Goal: Task Accomplishment & Management: Manage account settings

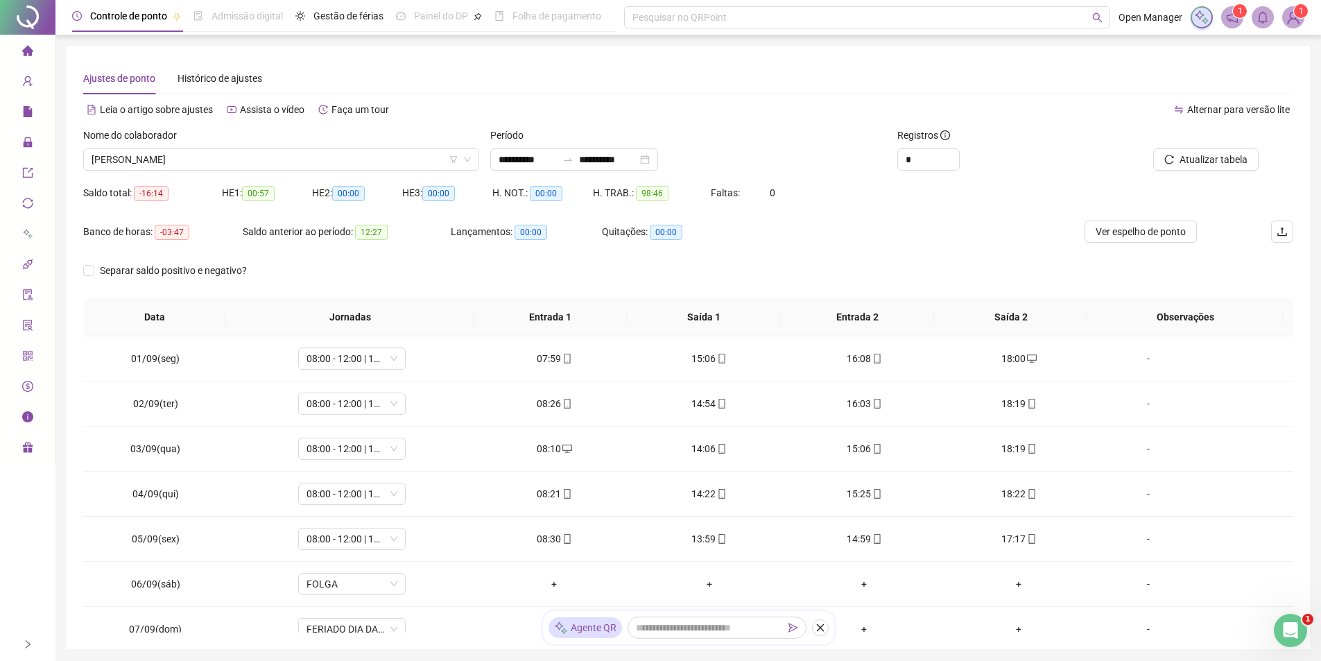
scroll to position [470, 0]
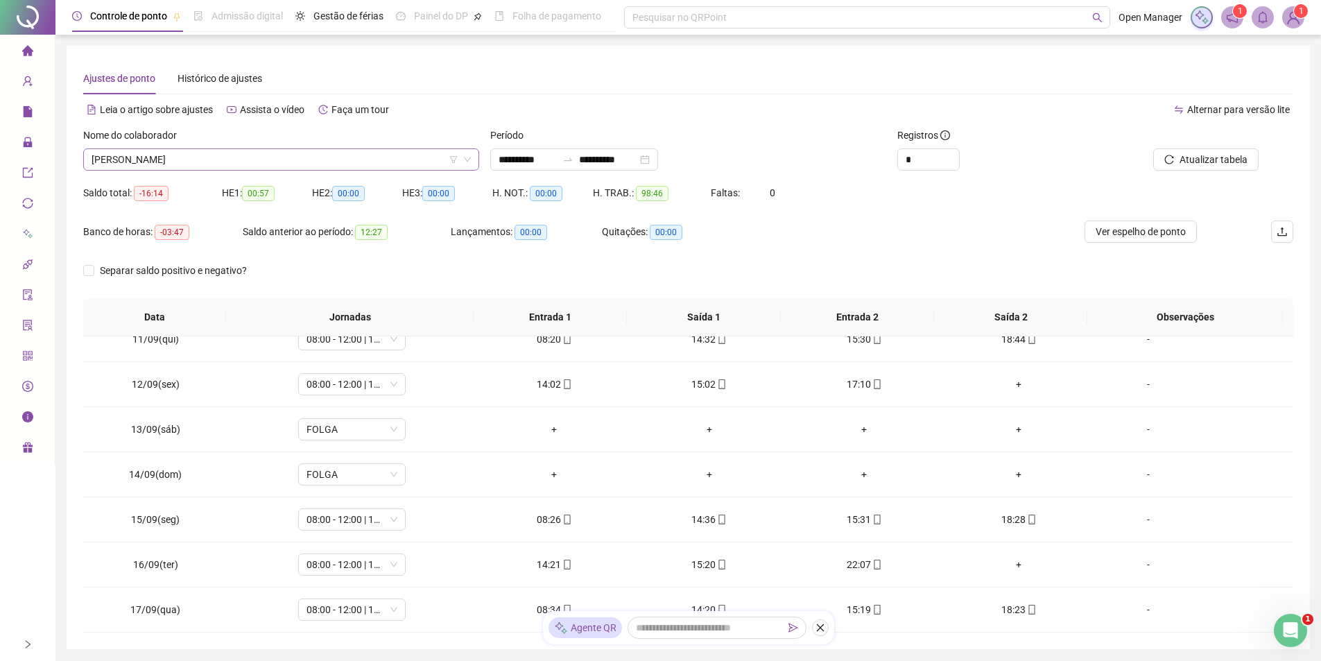
click at [318, 155] on span "[PERSON_NAME]" at bounding box center [281, 159] width 379 height 21
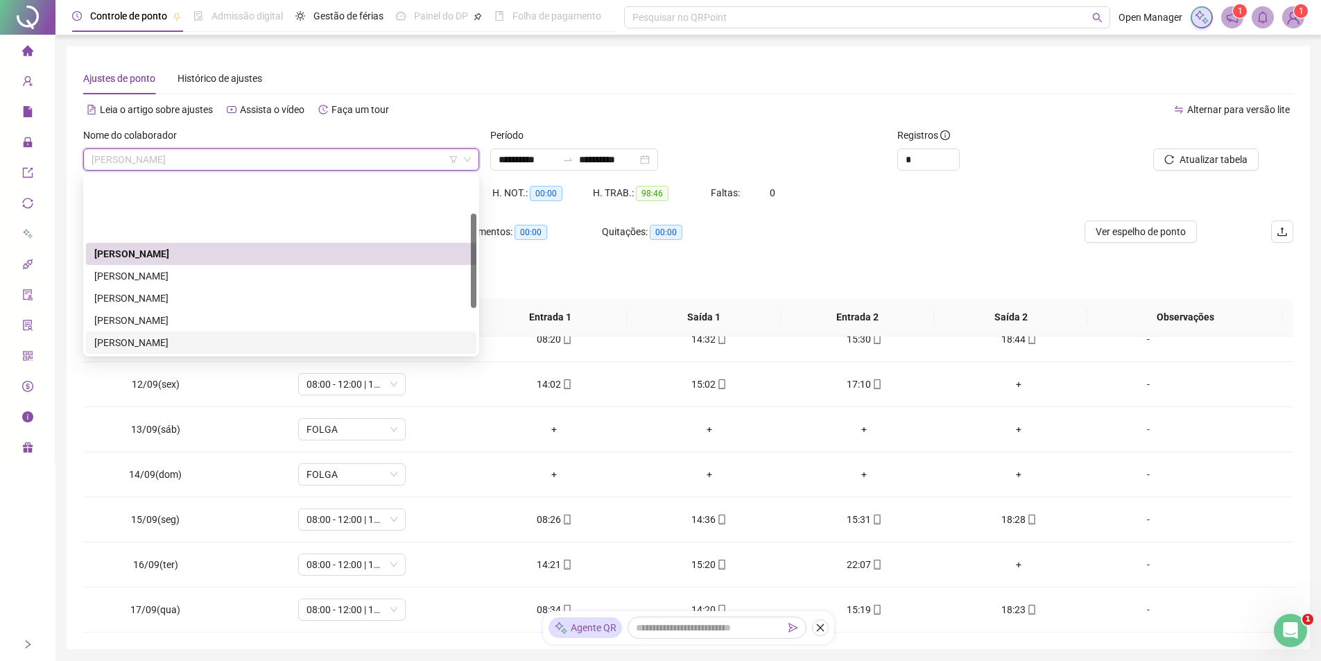
scroll to position [69, 0]
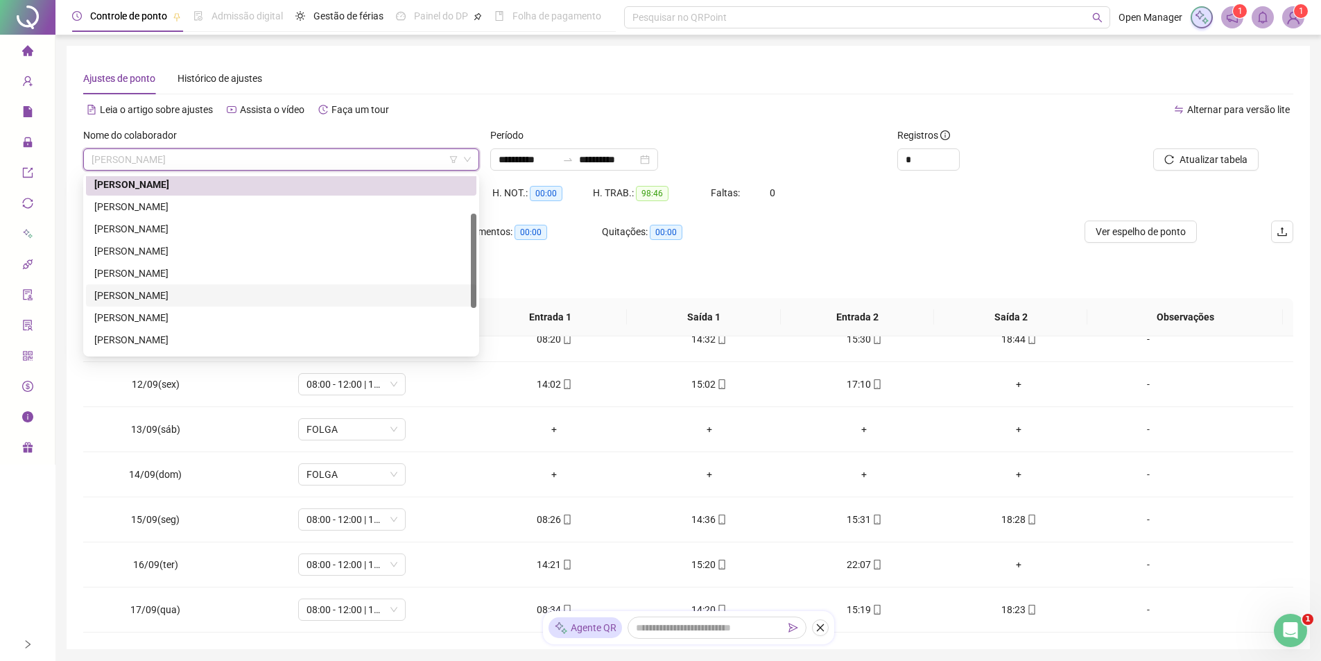
click at [158, 291] on div "[PERSON_NAME]" at bounding box center [281, 295] width 374 height 15
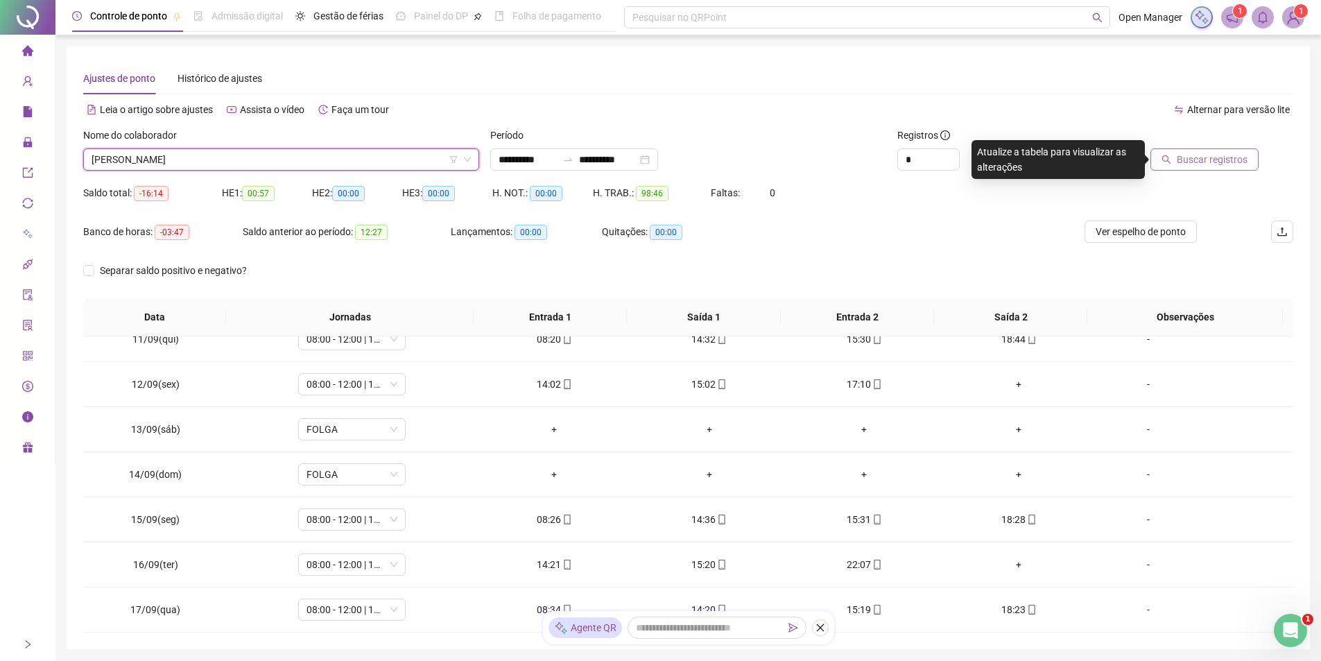
click at [1199, 168] on button "Buscar registros" at bounding box center [1204, 159] width 108 height 22
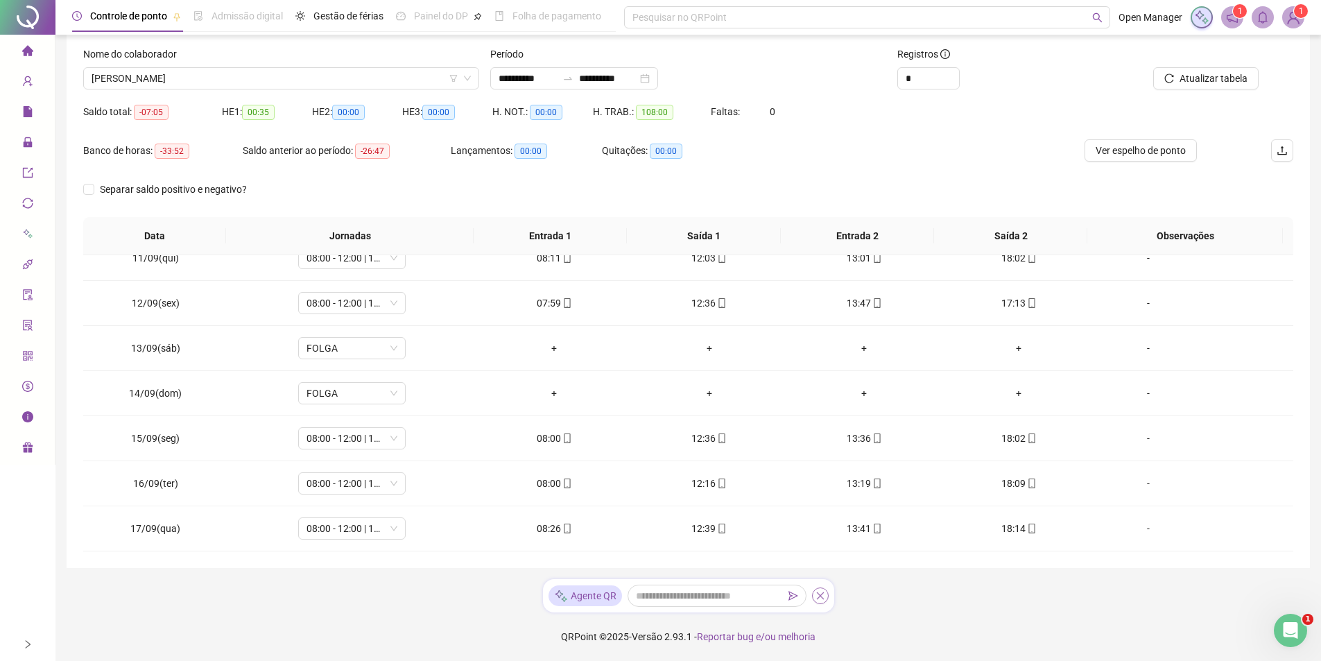
click at [822, 595] on icon "close" at bounding box center [821, 596] width 10 height 10
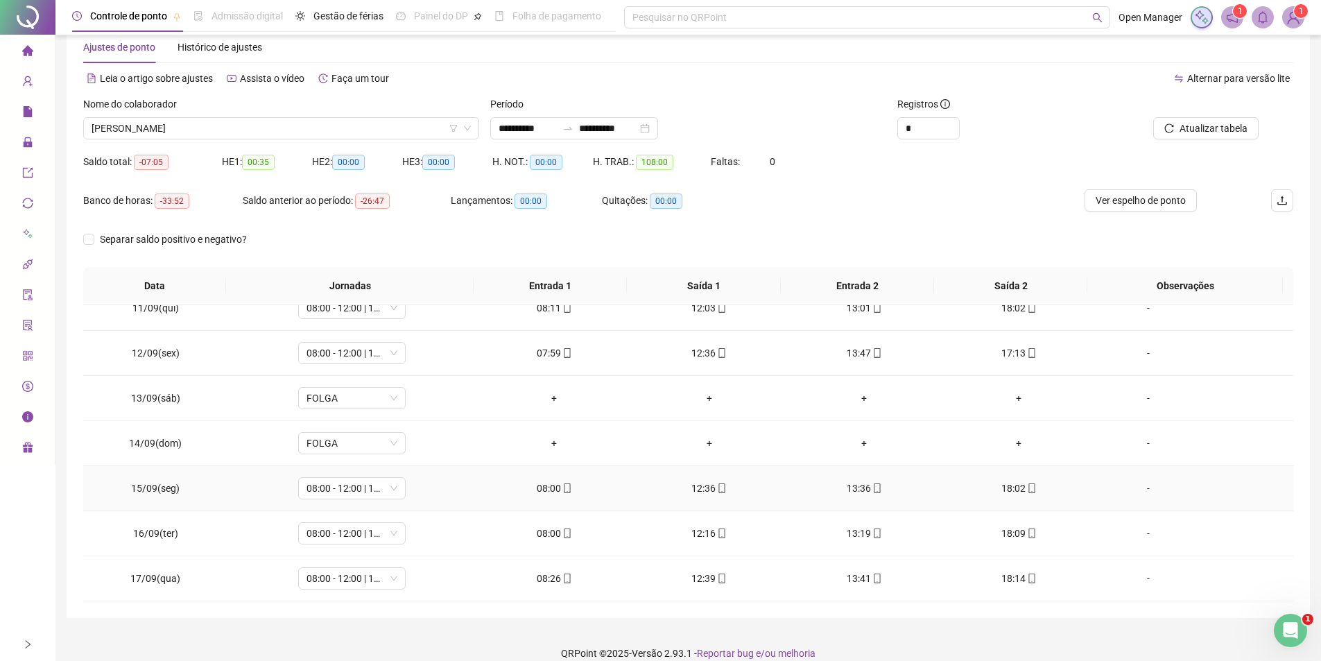
scroll to position [48, 0]
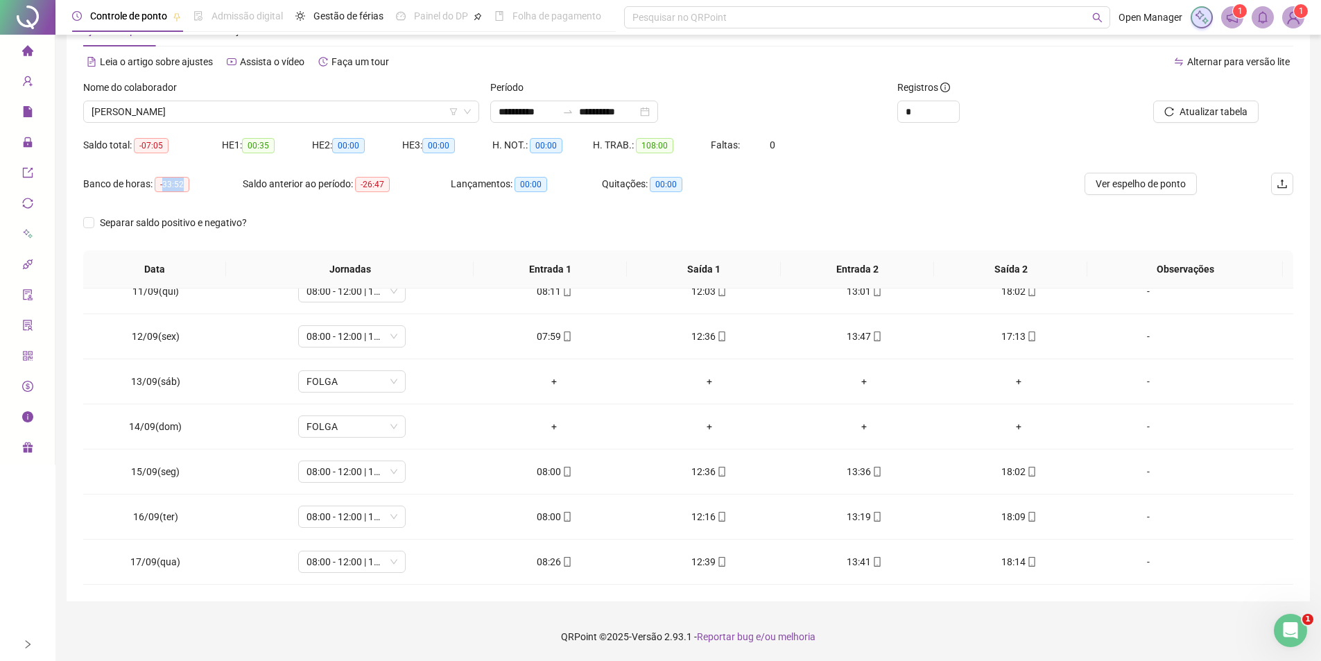
drag, startPoint x: 164, startPoint y: 187, endPoint x: 209, endPoint y: 190, distance: 44.5
click at [209, 190] on div "Banco de horas: -33:52" at bounding box center [163, 184] width 160 height 16
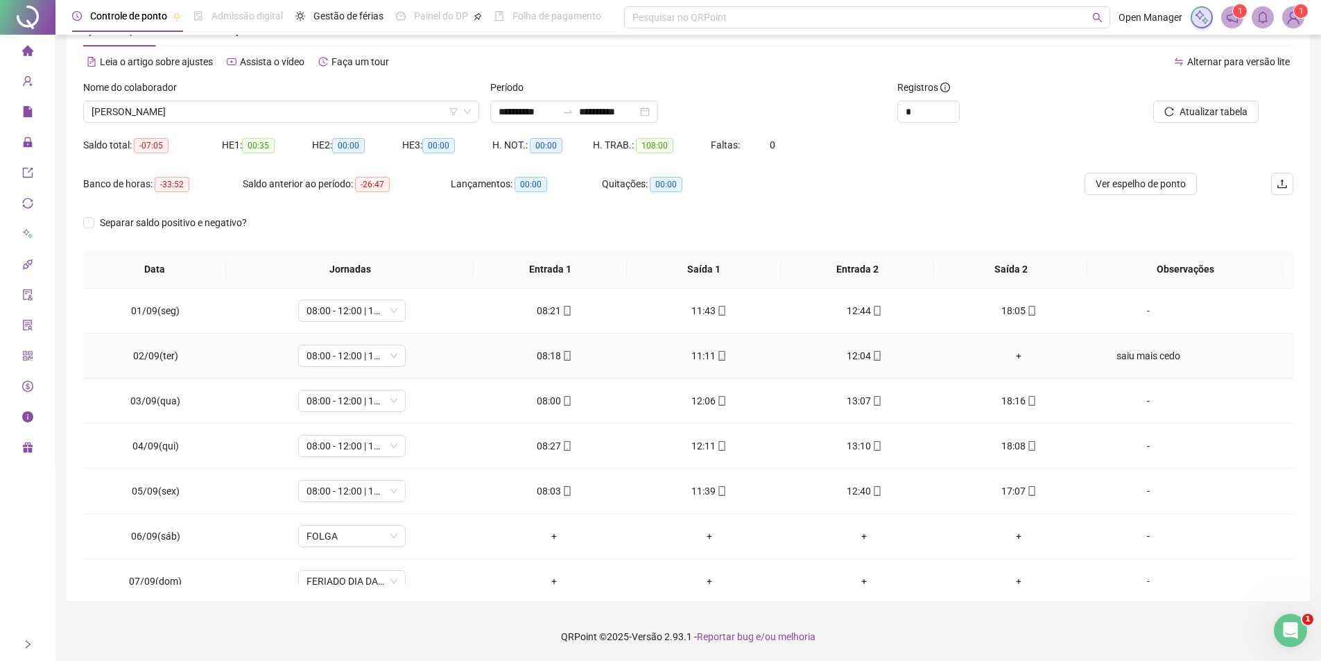
click at [1153, 361] on div "saiu mais cedo" at bounding box center [1149, 355] width 82 height 15
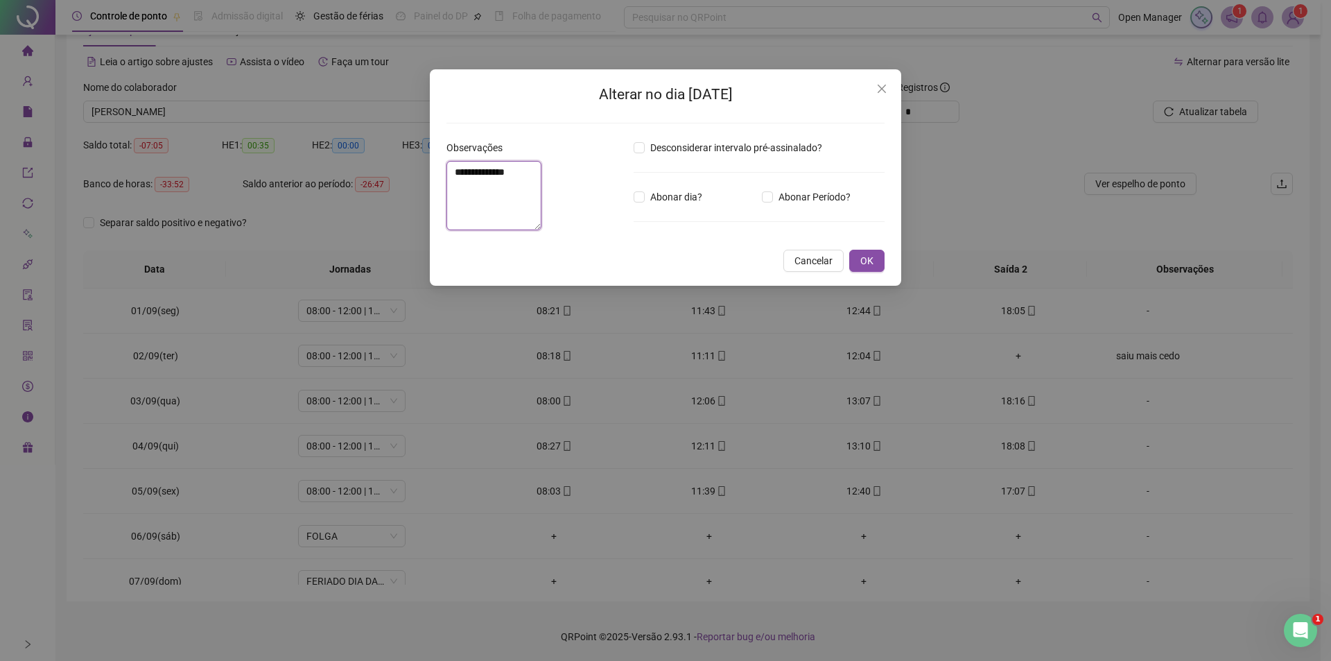
click at [542, 161] on textarea "**********" at bounding box center [494, 195] width 95 height 69
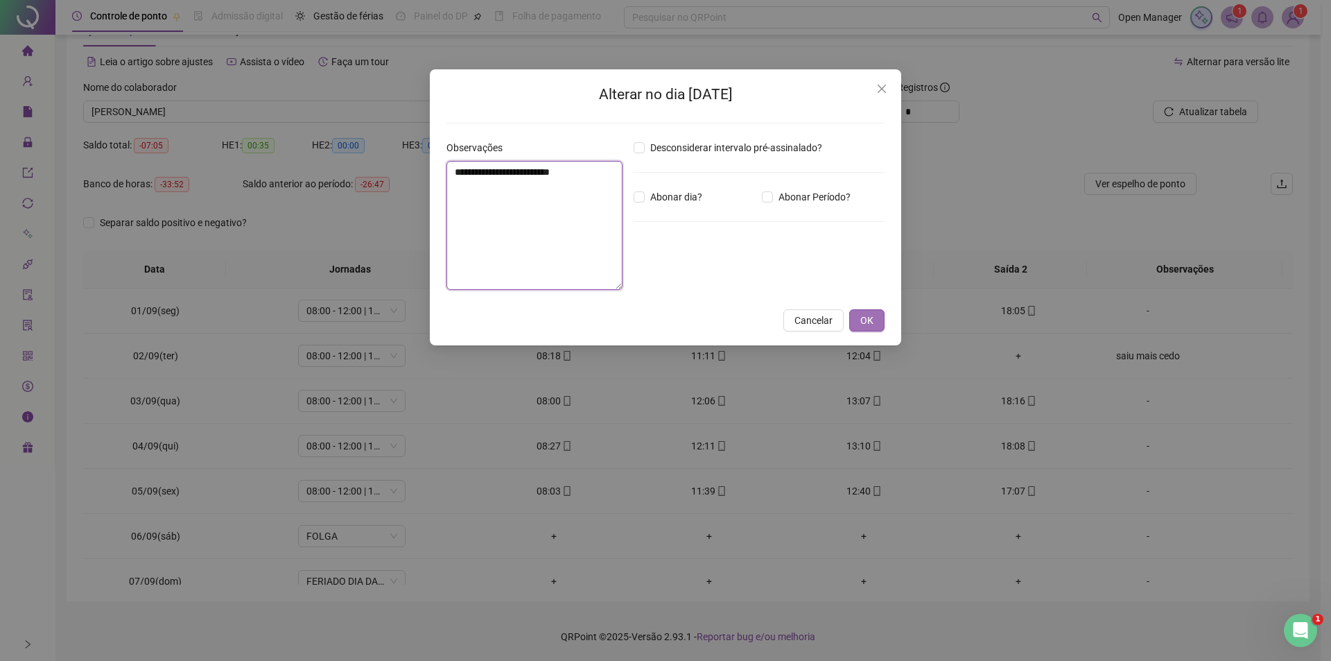
type textarea "**********"
click at [873, 327] on span "OK" at bounding box center [867, 320] width 13 height 15
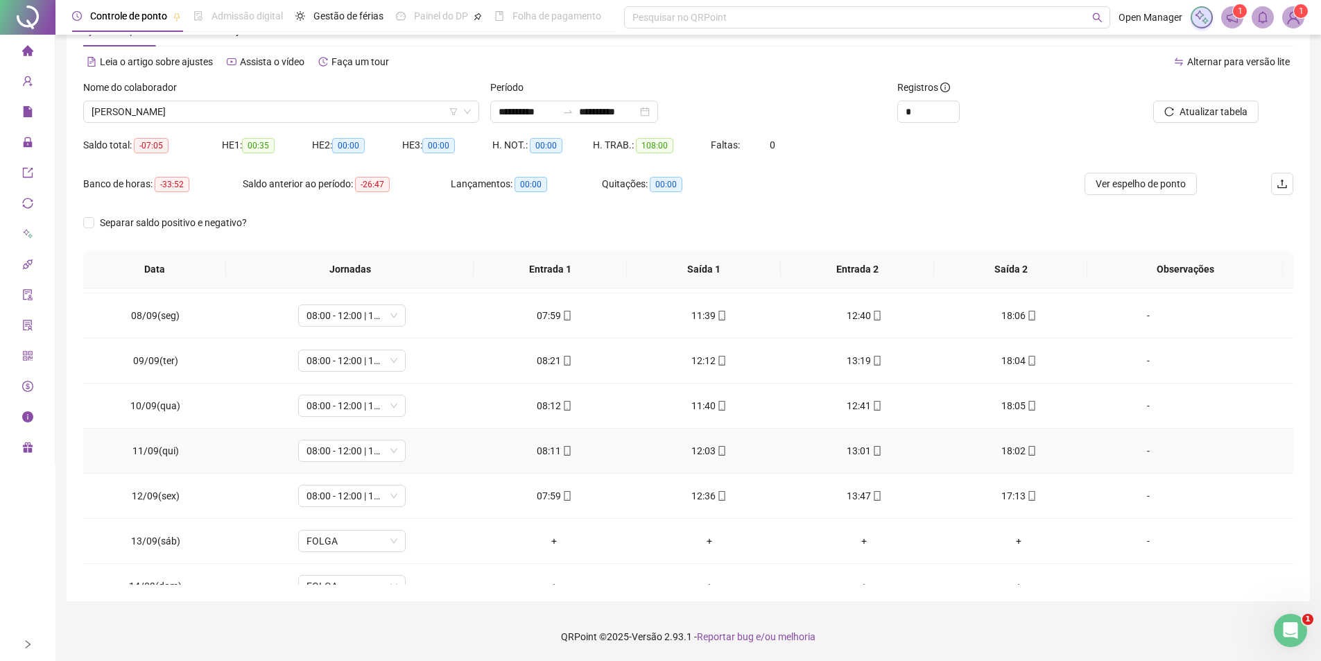
scroll to position [277, 0]
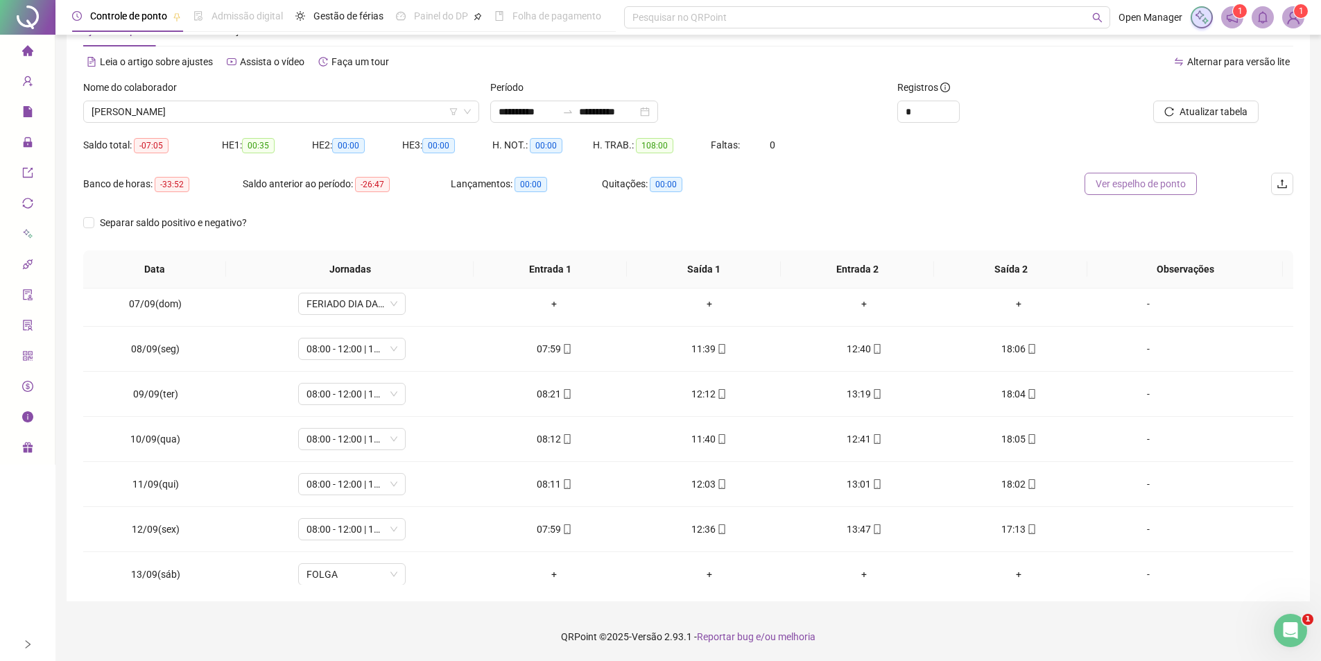
click at [1141, 181] on span "Ver espelho de ponto" at bounding box center [1141, 183] width 90 height 15
